Goal: Obtain resource: Obtain resource

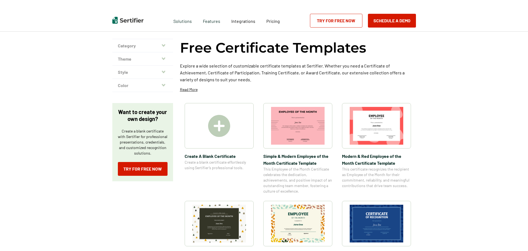
scroll to position [55, 0]
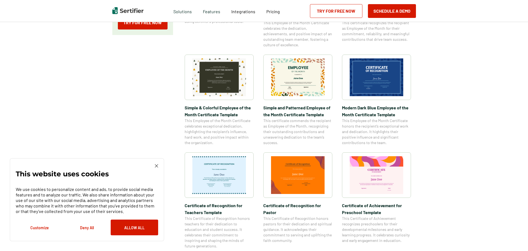
scroll to position [193, 0]
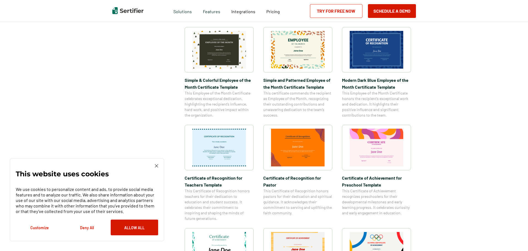
click at [299, 146] on img at bounding box center [298, 148] width 54 height 38
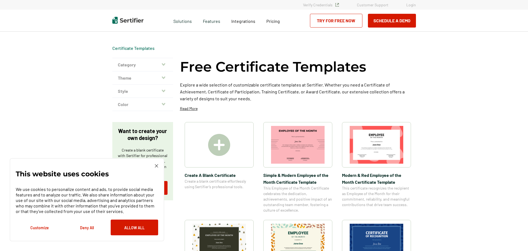
drag, startPoint x: 137, startPoint y: 76, endPoint x: 146, endPoint y: 75, distance: 9.1
click at [137, 76] on button "Theme" at bounding box center [142, 77] width 61 height 13
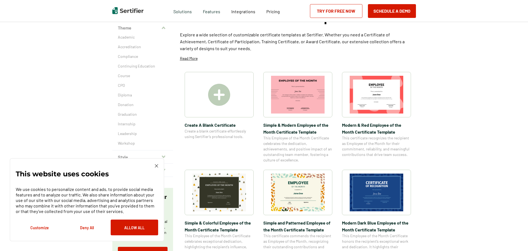
scroll to position [55, 0]
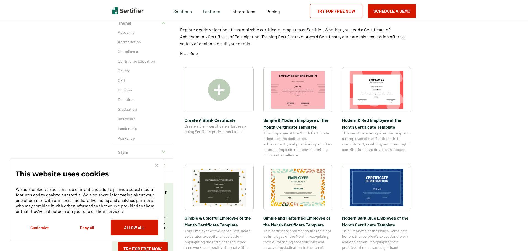
click at [157, 168] on img at bounding box center [156, 165] width 3 height 3
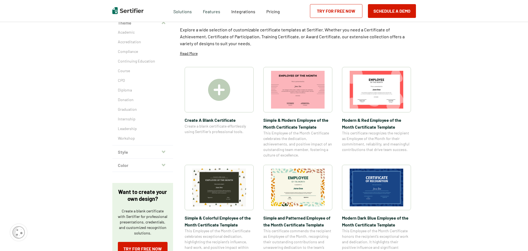
click at [164, 151] on icon "button" at bounding box center [164, 152] width 4 height 4
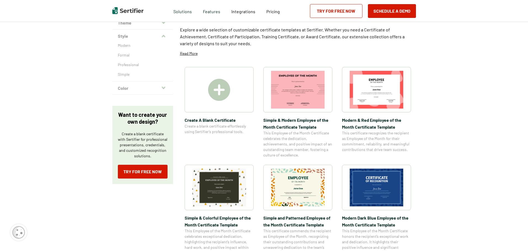
click at [162, 89] on button "Color" at bounding box center [142, 88] width 61 height 13
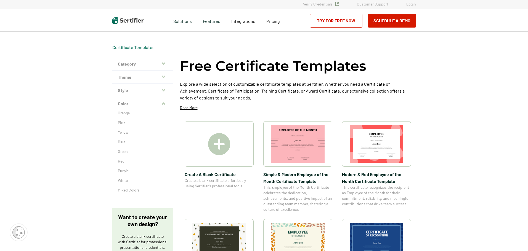
scroll to position [0, 0]
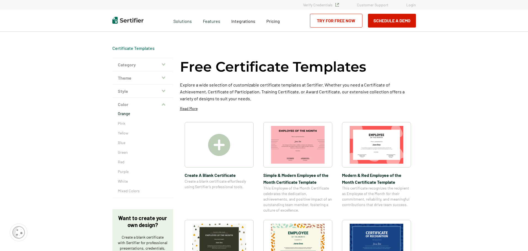
click at [125, 115] on p "Orange" at bounding box center [143, 114] width 50 height 6
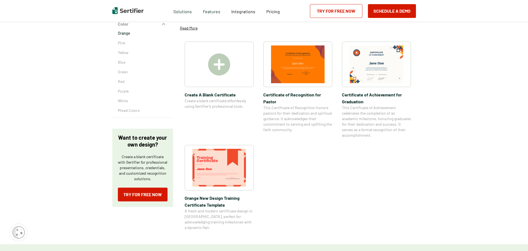
scroll to position [83, 0]
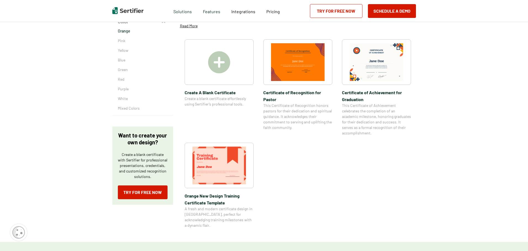
click at [219, 166] on img at bounding box center [219, 166] width 54 height 38
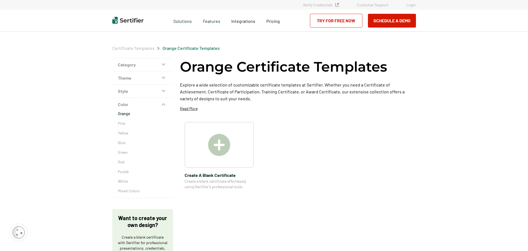
scroll to position [83, 0]
